Goal: Task Accomplishment & Management: Manage account settings

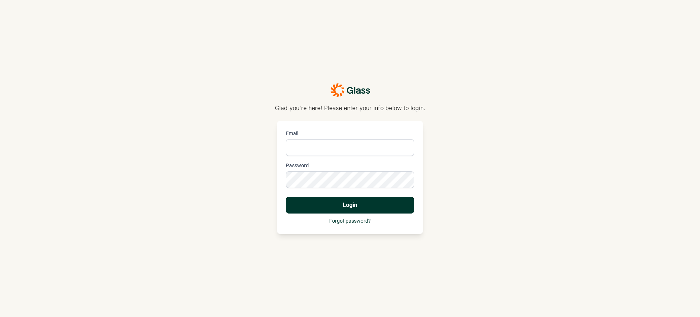
click at [350, 205] on button "Login" at bounding box center [350, 205] width 128 height 17
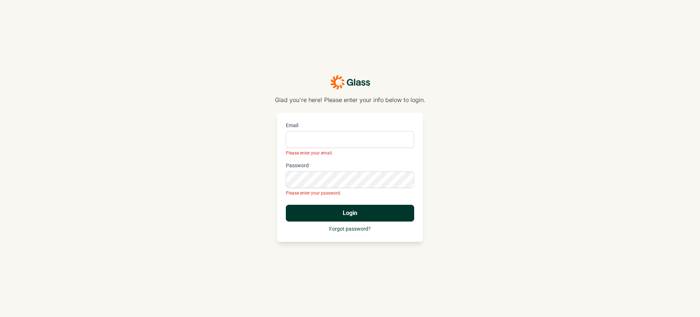
click at [350, 100] on p "Glad you're here! Please enter your info below to login." at bounding box center [350, 100] width 151 height 9
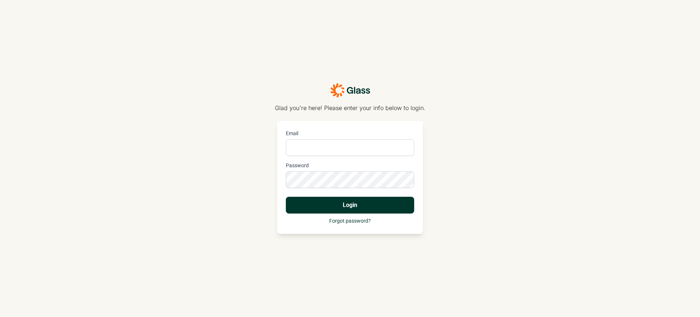
click at [350, 108] on p "Glad you're here! Please enter your info below to login." at bounding box center [350, 108] width 151 height 9
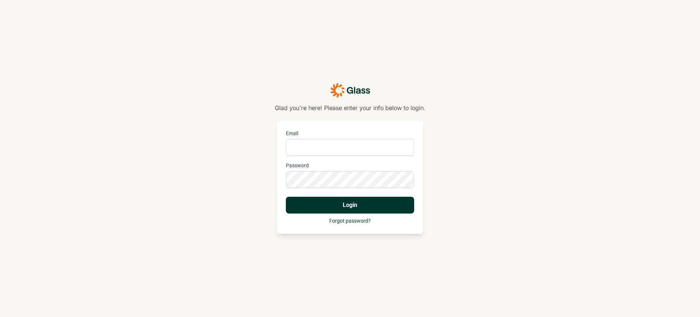
click at [350, 108] on p "Glad you're here! Please enter your info below to login." at bounding box center [350, 108] width 151 height 9
click at [350, 205] on button "Login" at bounding box center [350, 205] width 128 height 17
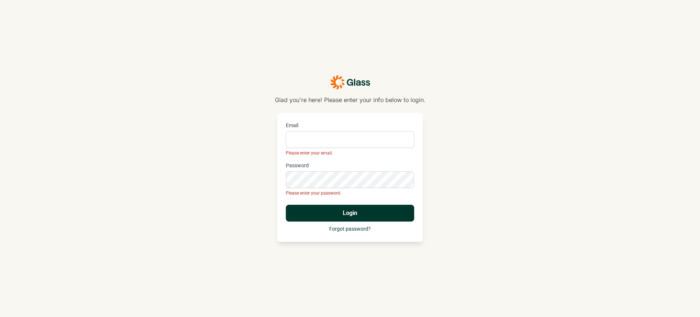
click at [350, 100] on p "Glad you're here! Please enter your info below to login." at bounding box center [350, 100] width 151 height 9
click at [350, 213] on button "Login" at bounding box center [350, 213] width 128 height 17
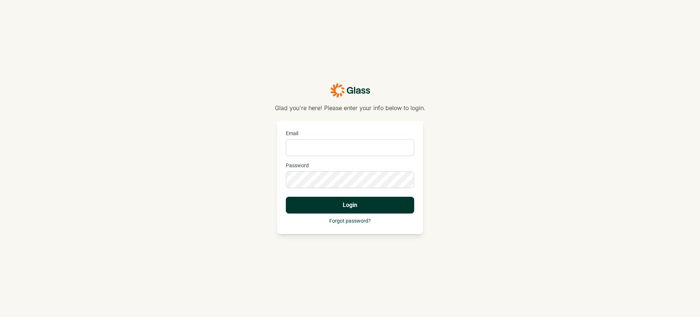
click at [350, 108] on p "Glad you're here! Please enter your info below to login." at bounding box center [350, 108] width 151 height 9
click at [350, 205] on button "Login" at bounding box center [350, 205] width 128 height 17
click at [350, 108] on p "Glad you're here! Please enter your info below to login." at bounding box center [350, 108] width 151 height 9
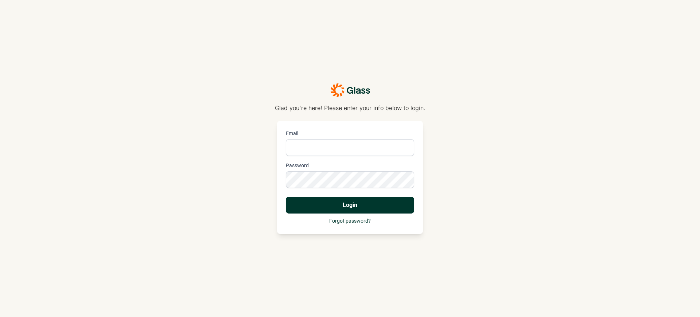
click at [350, 108] on p "Glad you're here! Please enter your info below to login." at bounding box center [350, 108] width 151 height 9
click at [350, 205] on button "Login" at bounding box center [350, 205] width 128 height 17
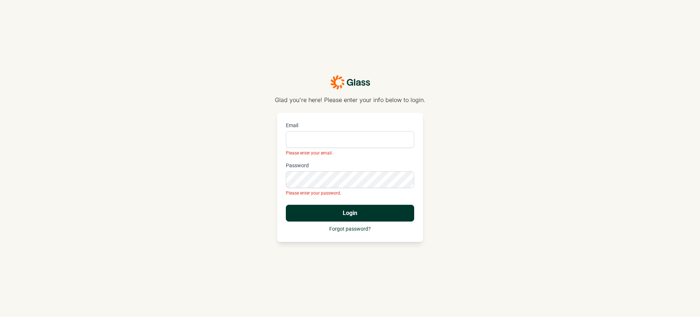
click at [350, 100] on p "Glad you're here! Please enter your info below to login." at bounding box center [350, 100] width 151 height 9
click at [350, 213] on button "Login" at bounding box center [350, 213] width 128 height 17
